Goal: Task Accomplishment & Management: Use online tool/utility

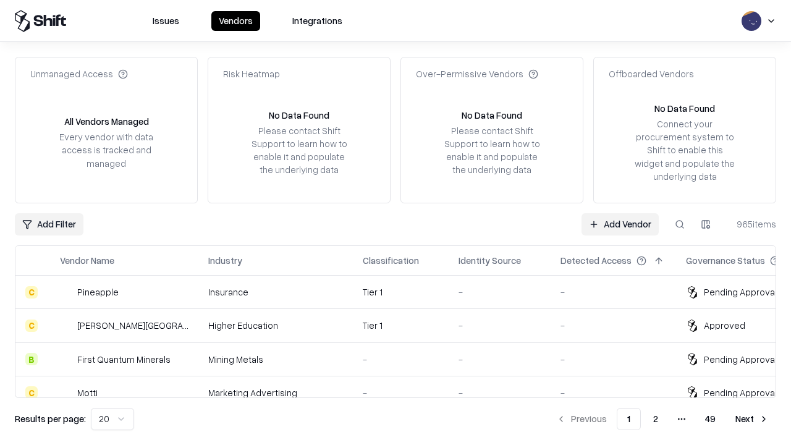
click at [619, 224] on link "Add Vendor" at bounding box center [619, 224] width 77 height 22
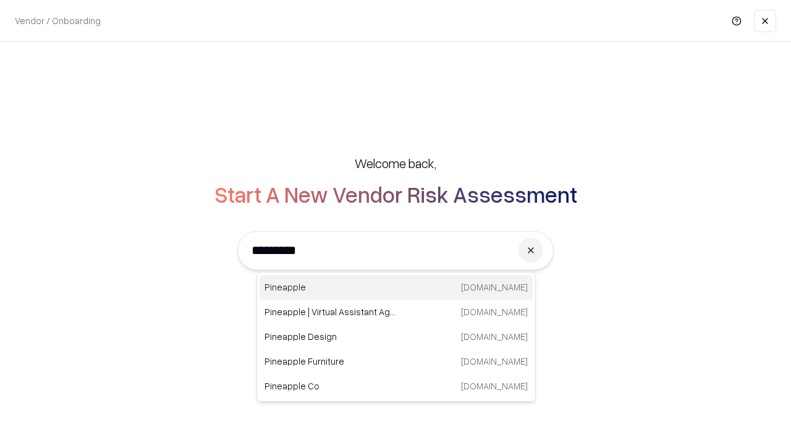
click at [396, 287] on div "Pineapple [DOMAIN_NAME]" at bounding box center [395, 287] width 273 height 25
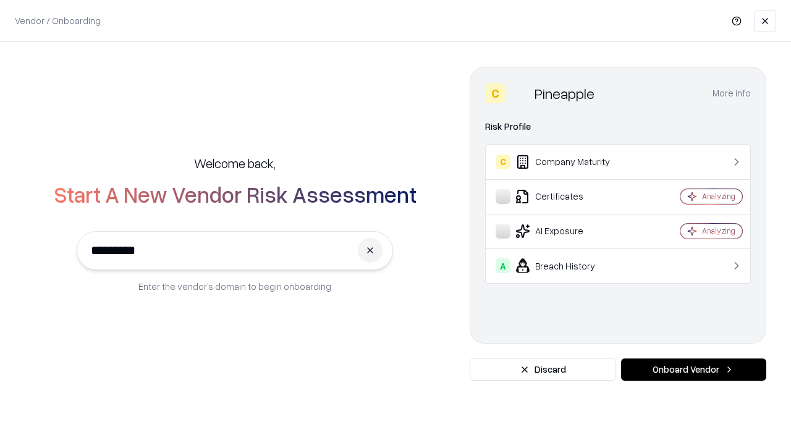
type input "*********"
click at [693, 369] on button "Onboard Vendor" at bounding box center [693, 369] width 145 height 22
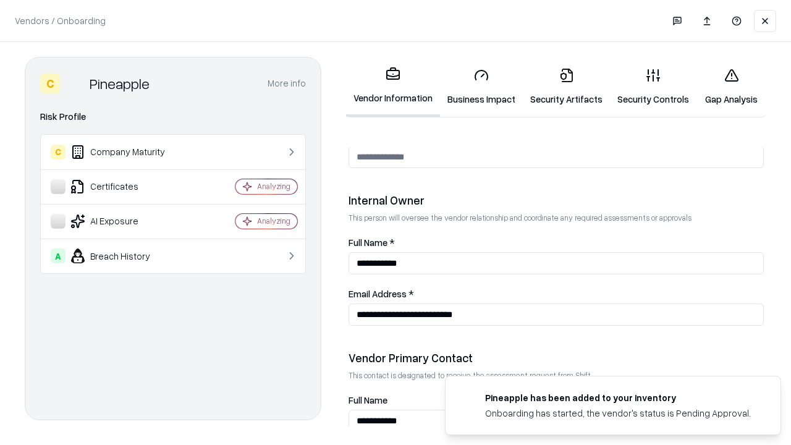
scroll to position [640, 0]
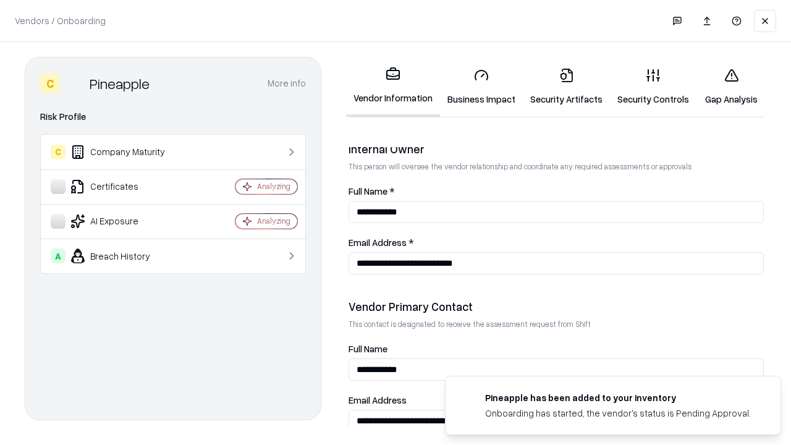
click at [481, 86] on link "Business Impact" at bounding box center [481, 86] width 83 height 57
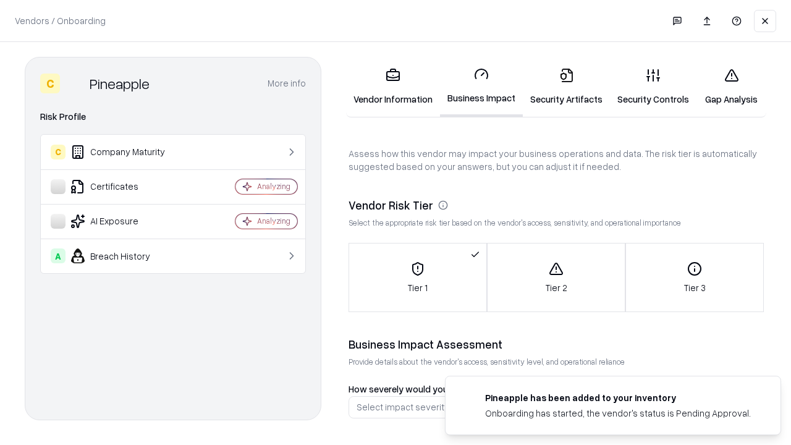
click at [566, 86] on link "Security Artifacts" at bounding box center [566, 86] width 87 height 57
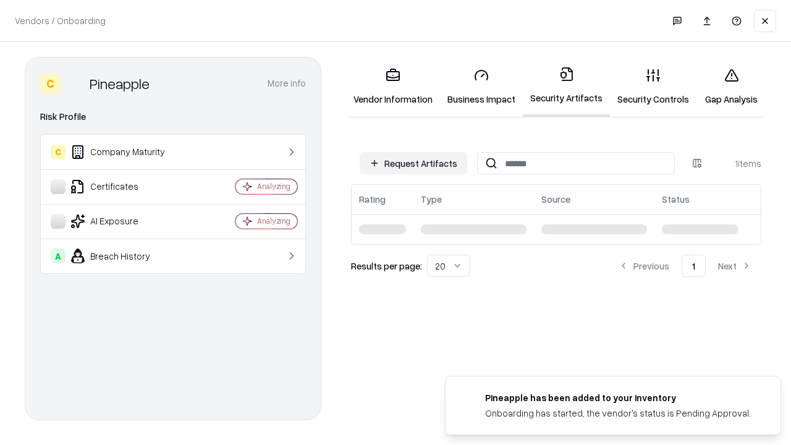
click at [413, 162] on button "Request Artifacts" at bounding box center [412, 163] width 107 height 22
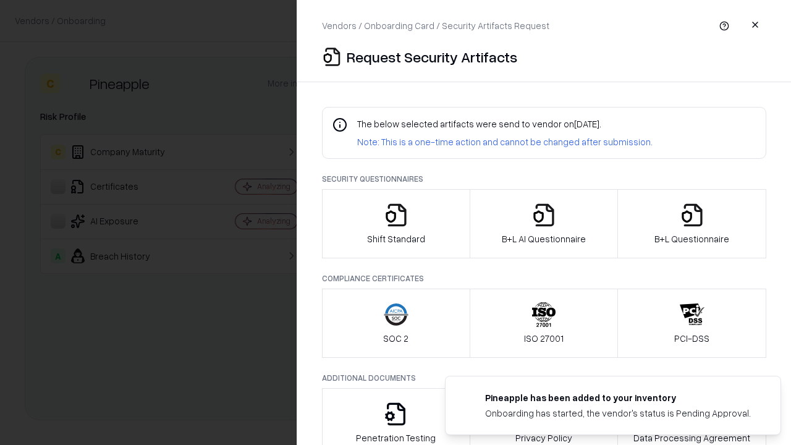
click at [395, 224] on icon "button" at bounding box center [396, 215] width 25 height 25
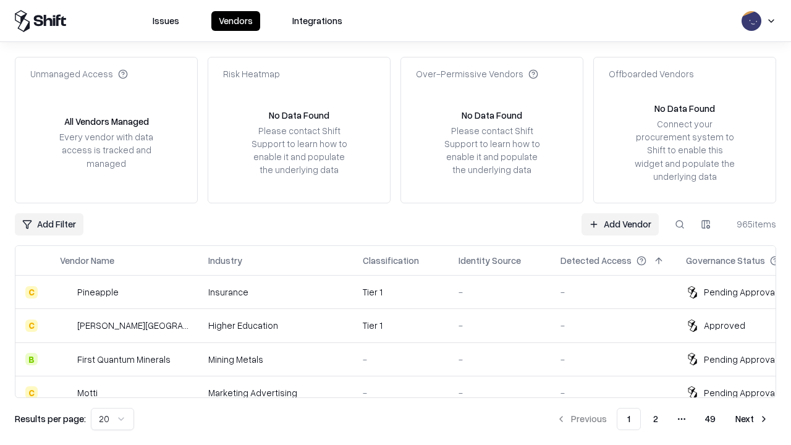
click at [619, 224] on link "Add Vendor" at bounding box center [619, 224] width 77 height 22
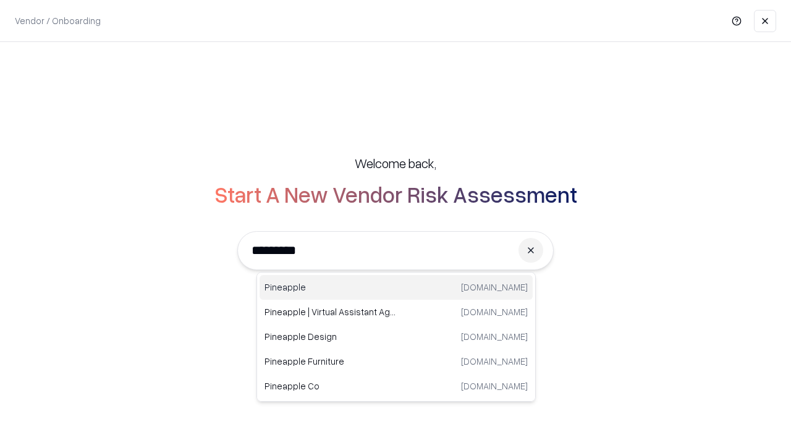
click at [396, 287] on div "Pineapple [DOMAIN_NAME]" at bounding box center [395, 287] width 273 height 25
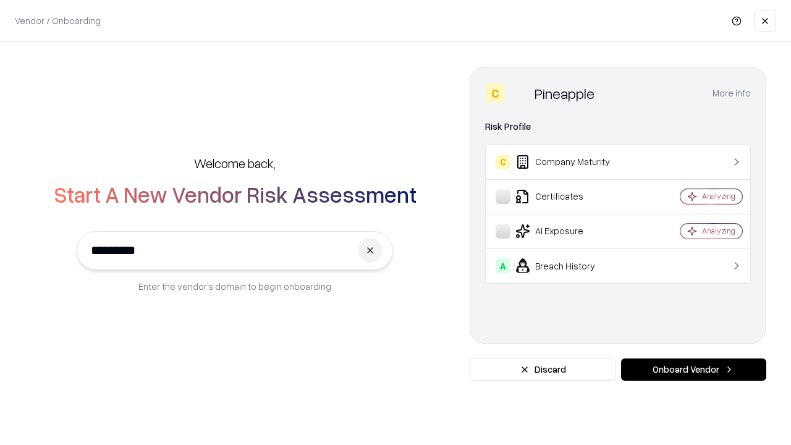
type input "*********"
click at [693, 369] on button "Onboard Vendor" at bounding box center [693, 369] width 145 height 22
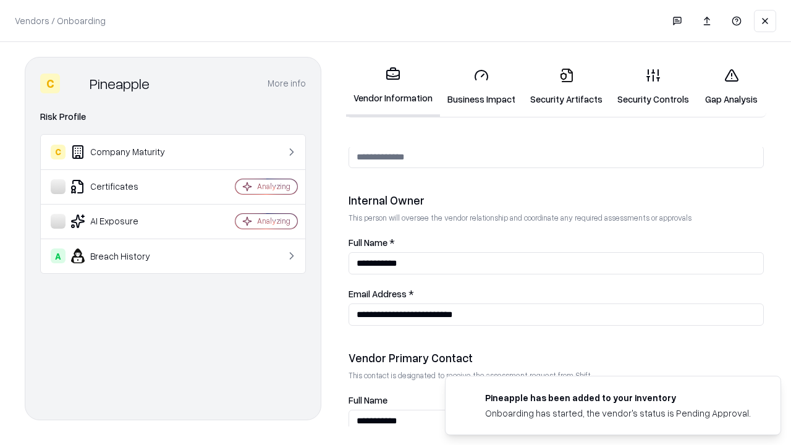
scroll to position [640, 0]
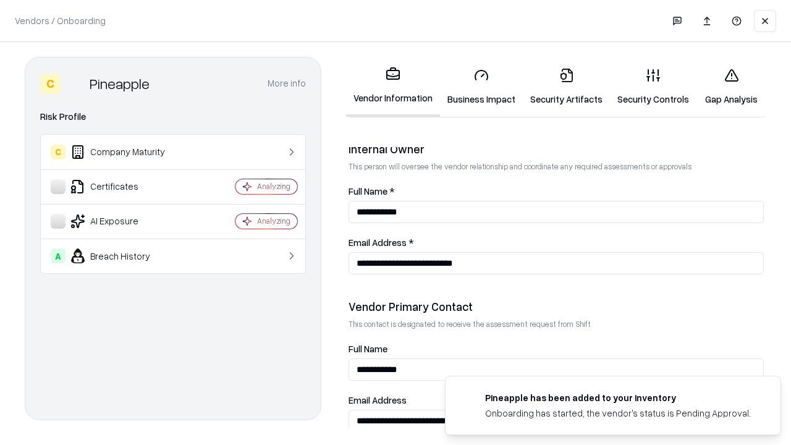
click at [731, 86] on link "Gap Analysis" at bounding box center [731, 86] width 70 height 57
